Goal: Task Accomplishment & Management: Complete application form

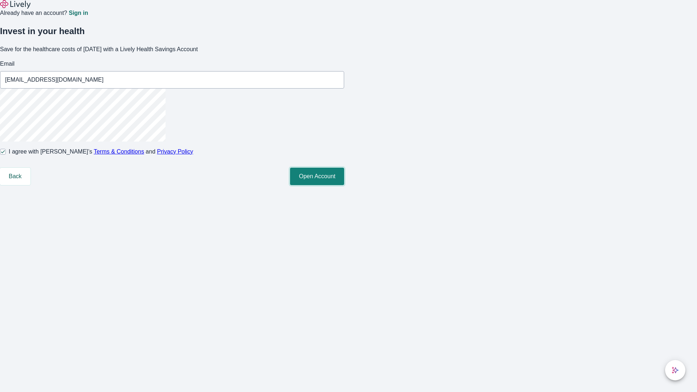
click at [344, 185] on button "Open Account" at bounding box center [317, 176] width 54 height 17
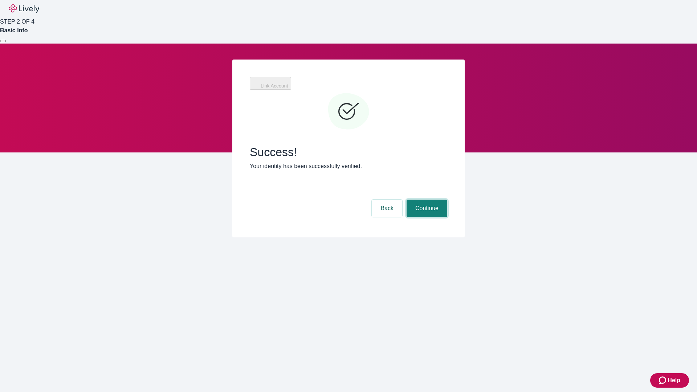
click at [426, 200] on button "Continue" at bounding box center [426, 208] width 41 height 17
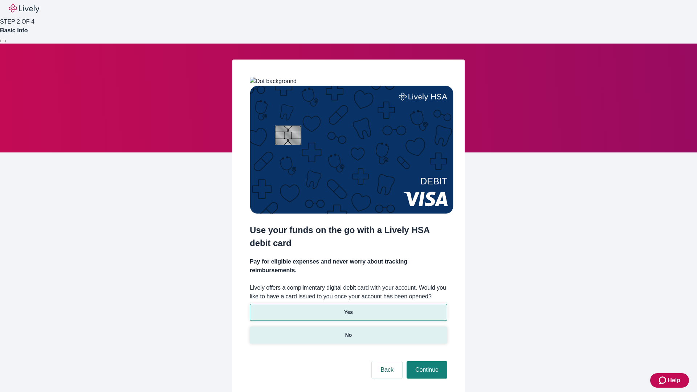
click at [348, 331] on p "No" at bounding box center [348, 335] width 7 height 8
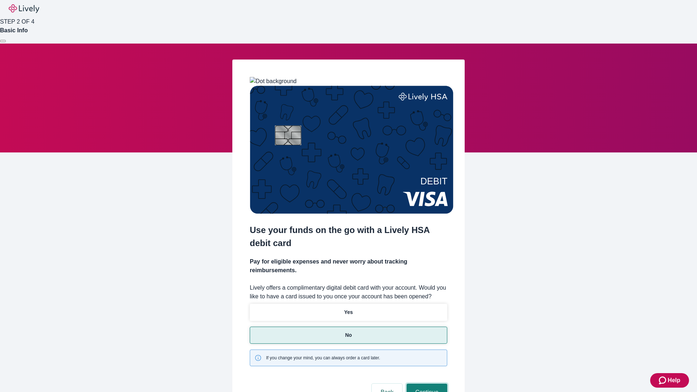
click at [426, 384] on button "Continue" at bounding box center [426, 392] width 41 height 17
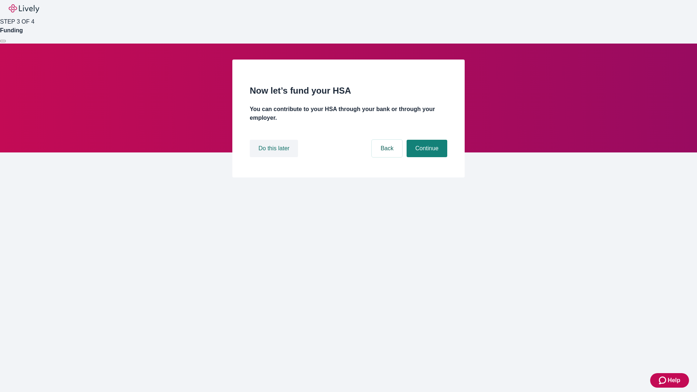
click at [275, 157] on button "Do this later" at bounding box center [274, 148] width 48 height 17
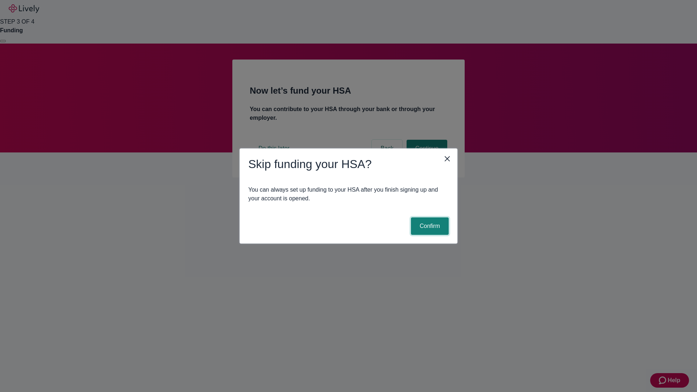
click at [429, 226] on button "Confirm" at bounding box center [430, 225] width 38 height 17
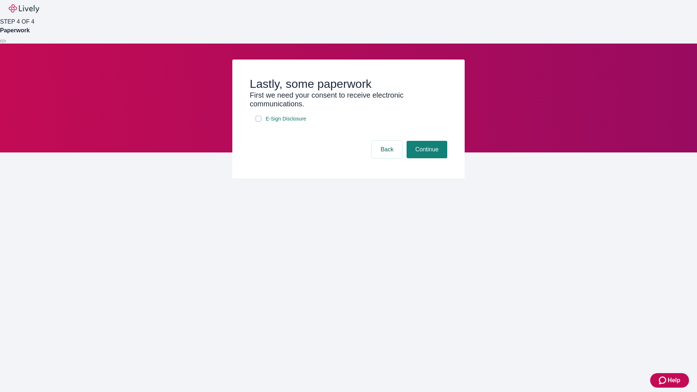
click at [258, 122] on input "E-Sign Disclosure" at bounding box center [258, 119] width 6 height 6
checkbox input "true"
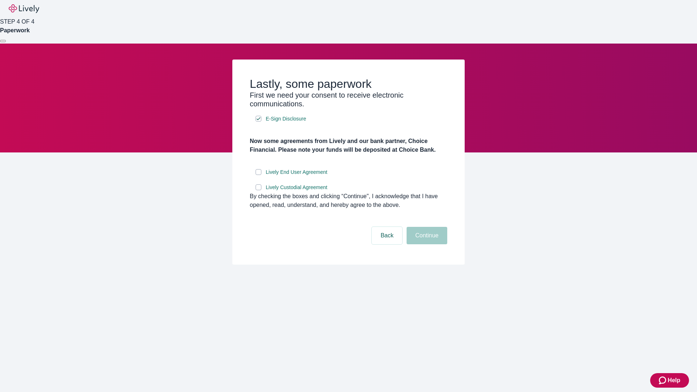
click at [258, 175] on input "Lively End User Agreement" at bounding box center [258, 172] width 6 height 6
checkbox input "true"
click at [258, 190] on input "Lively Custodial Agreement" at bounding box center [258, 187] width 6 height 6
checkbox input "true"
click at [426, 244] on button "Continue" at bounding box center [426, 235] width 41 height 17
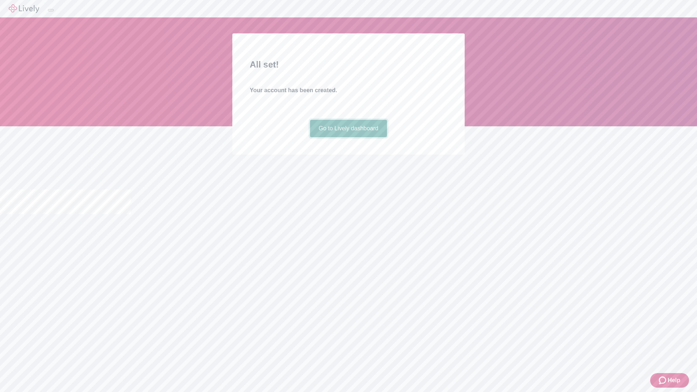
click at [348, 137] on link "Go to Lively dashboard" at bounding box center [348, 128] width 77 height 17
